Goal: Information Seeking & Learning: Learn about a topic

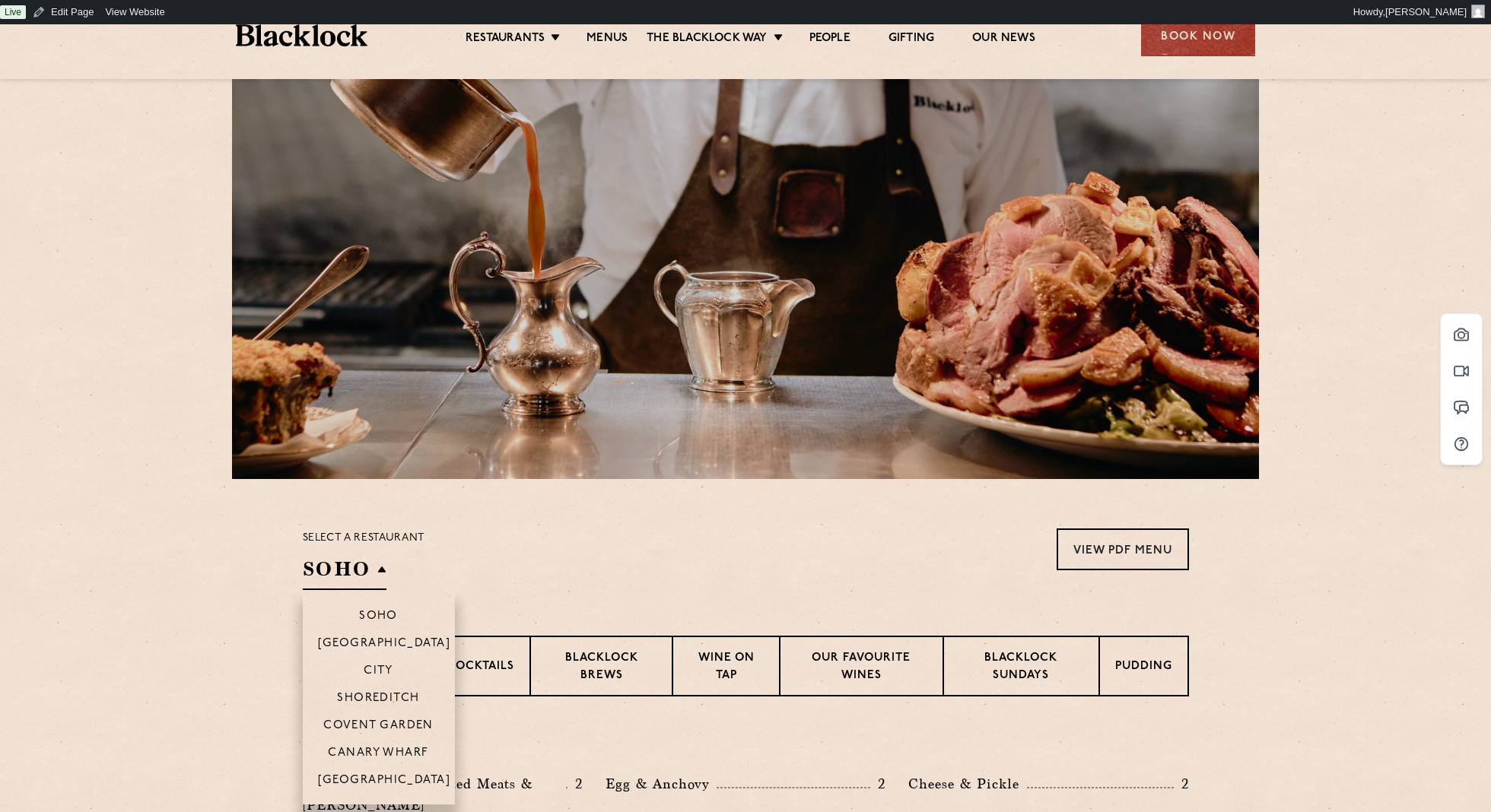
scroll to position [100, 0]
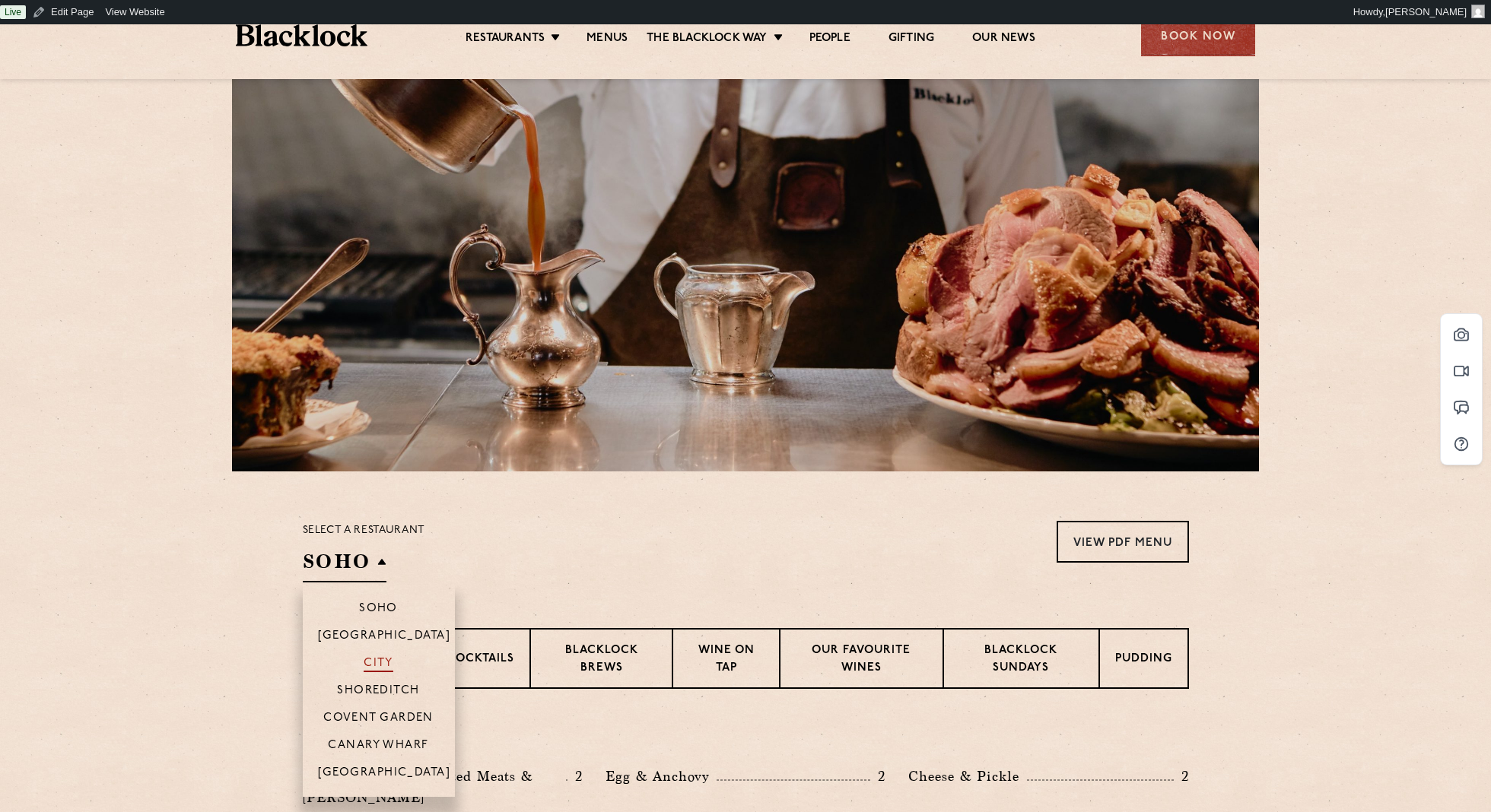
click at [383, 657] on p "City" at bounding box center [379, 664] width 30 height 15
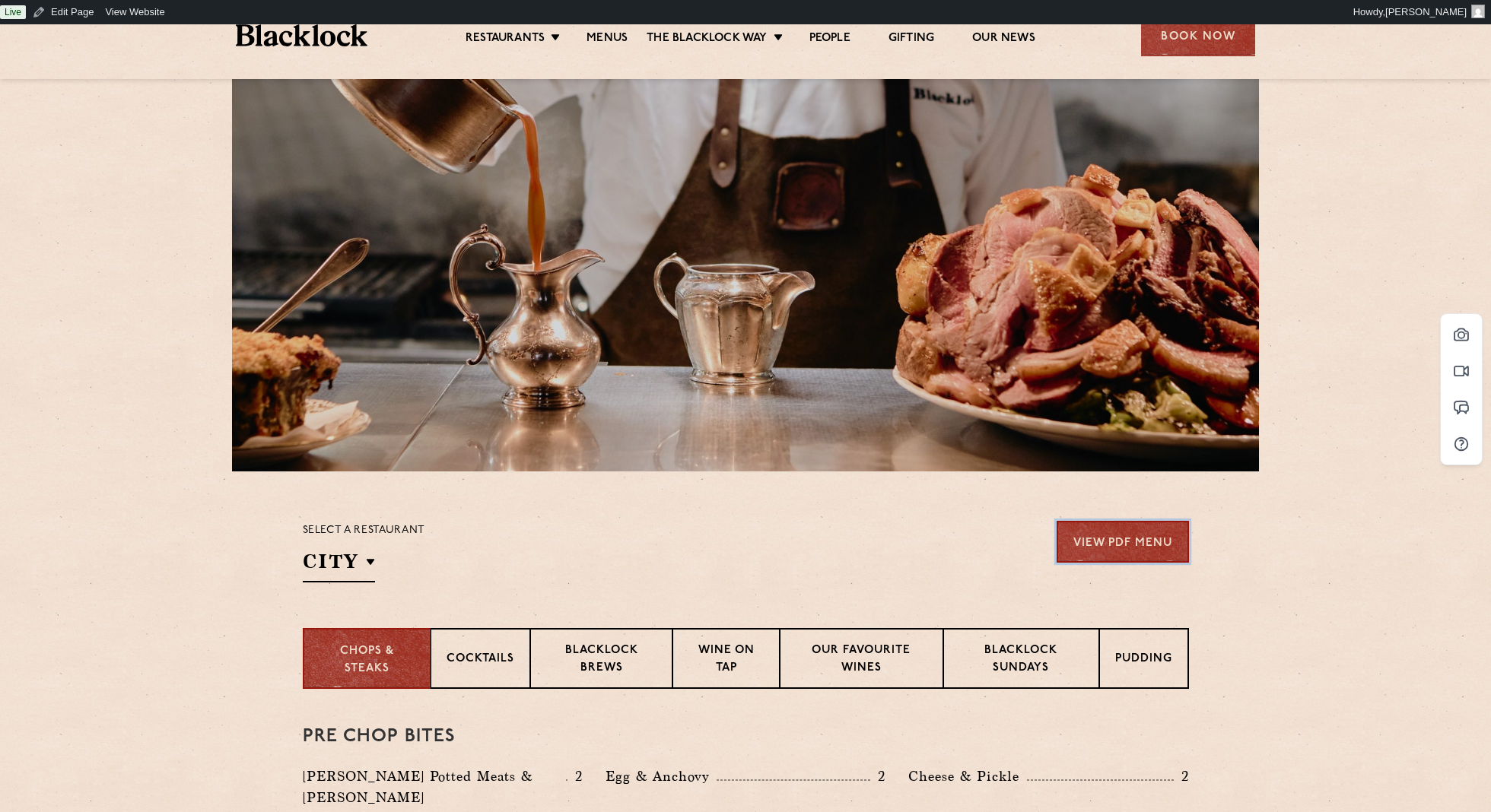
click at [1117, 545] on link "View PDF Menu" at bounding box center [1122, 541] width 132 height 42
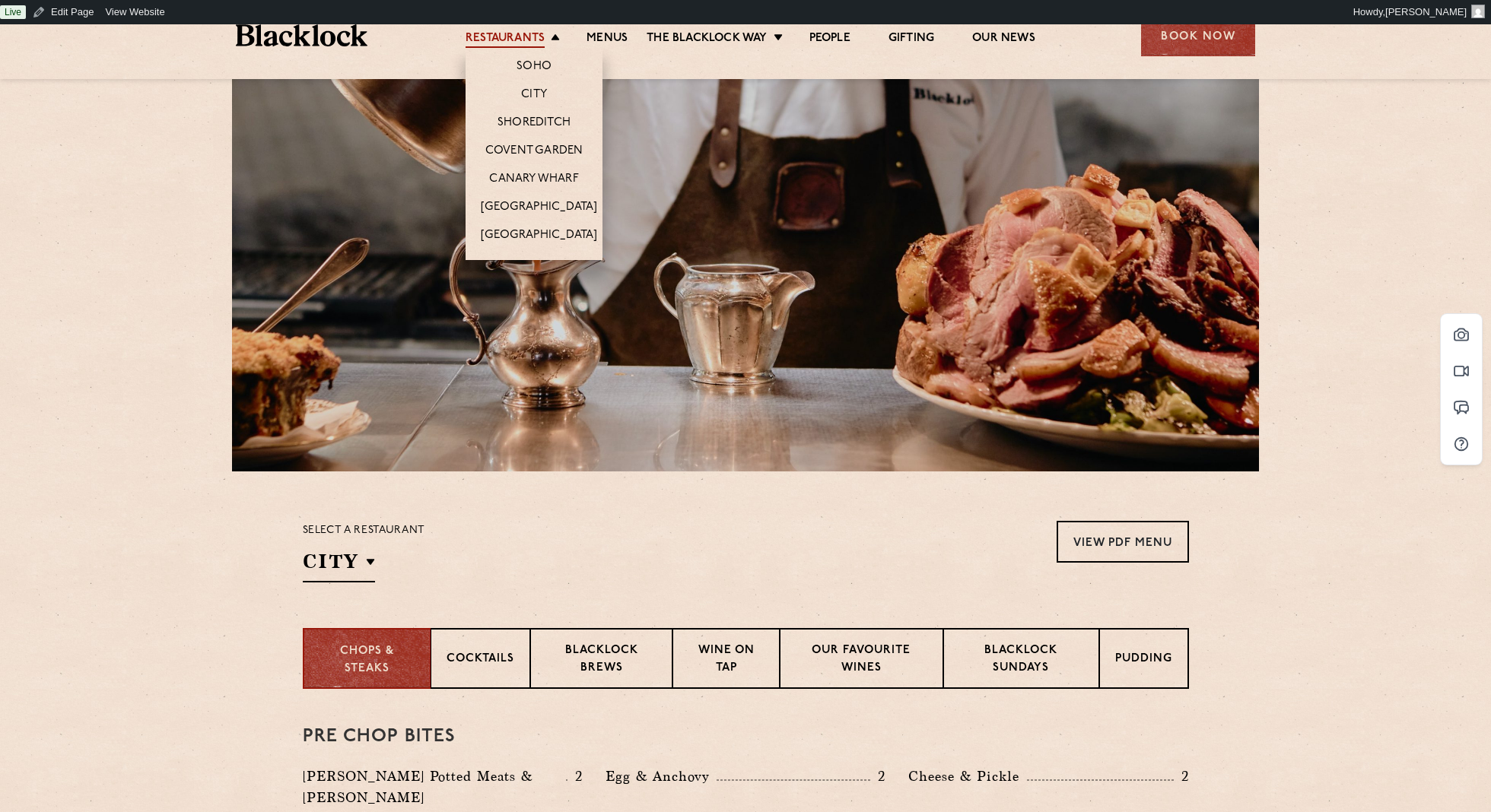
click at [517, 40] on link "Restaurants" at bounding box center [505, 40] width 79 height 17
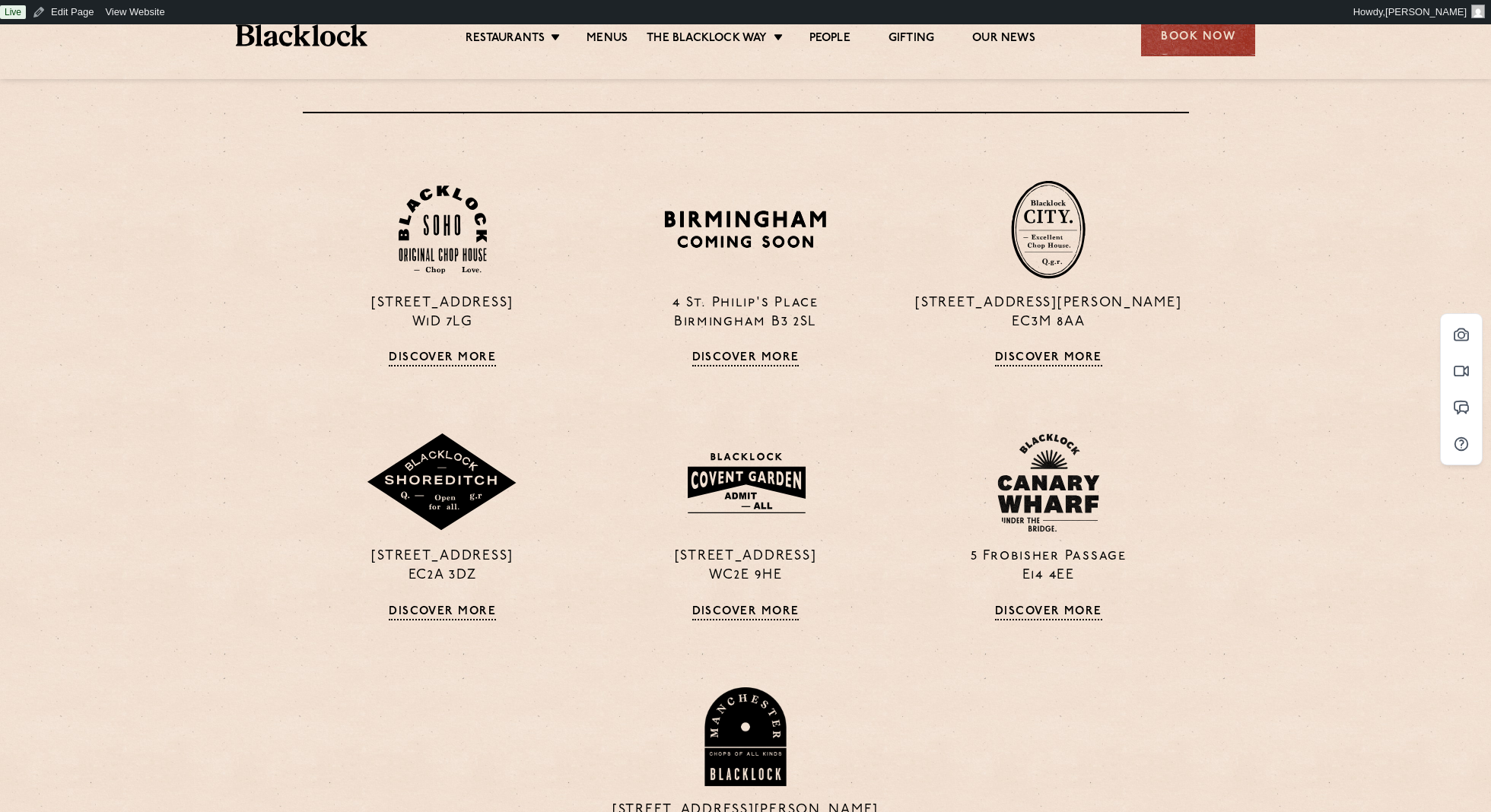
scroll to position [612, 0]
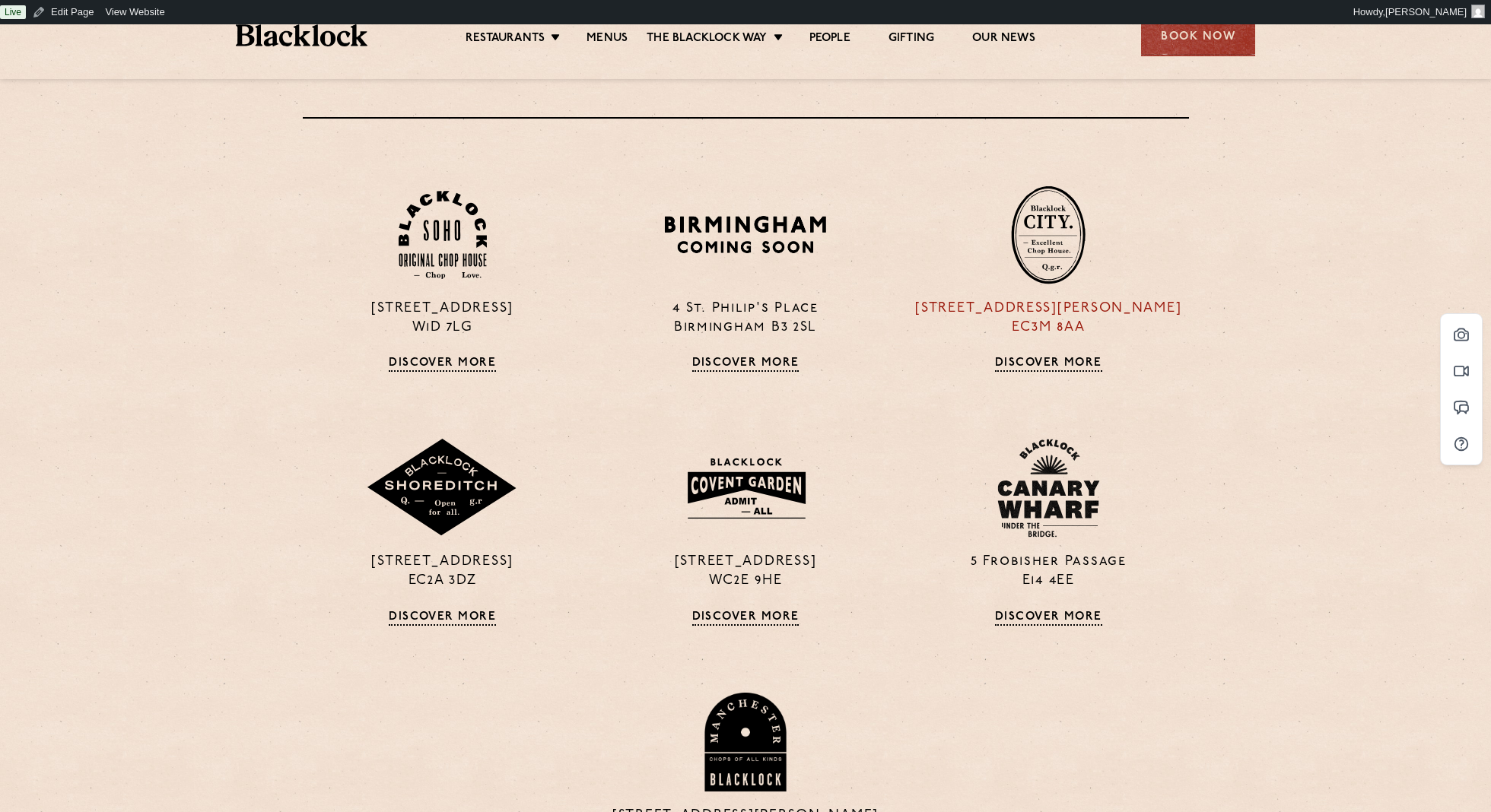
click at [1040, 224] on img at bounding box center [1048, 235] width 74 height 99
